Goal: Task Accomplishment & Management: Use online tool/utility

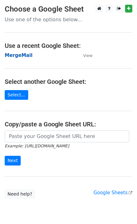
click at [26, 55] on strong "MergeMail" at bounding box center [19, 56] width 28 height 6
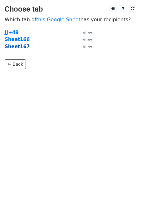
click at [24, 48] on strong "Sheet167" at bounding box center [17, 47] width 25 height 6
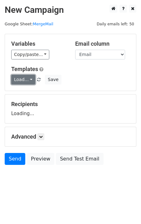
click at [24, 82] on link "Load..." at bounding box center [23, 80] width 24 height 10
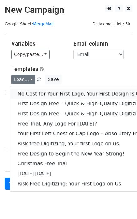
click at [48, 93] on link "No Cost for Your First Logo, Your First Design Is On Us!" at bounding box center [85, 94] width 150 height 10
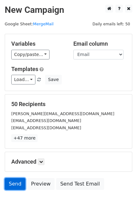
click at [19, 182] on link "Send" at bounding box center [15, 184] width 21 height 12
